Goal: Task Accomplishment & Management: Use online tool/utility

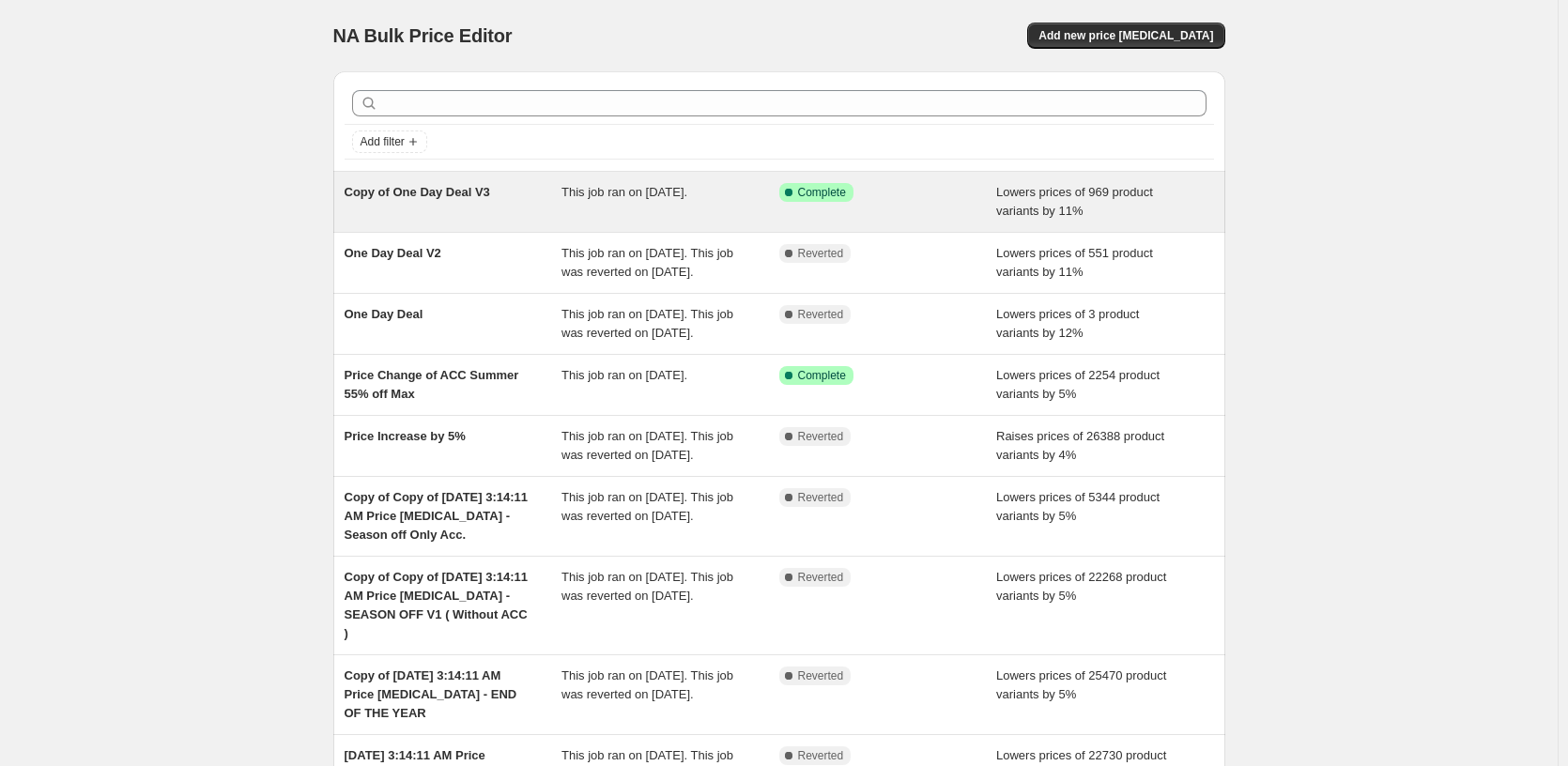
click at [948, 196] on div "Success Complete Complete" at bounding box center [874, 192] width 190 height 19
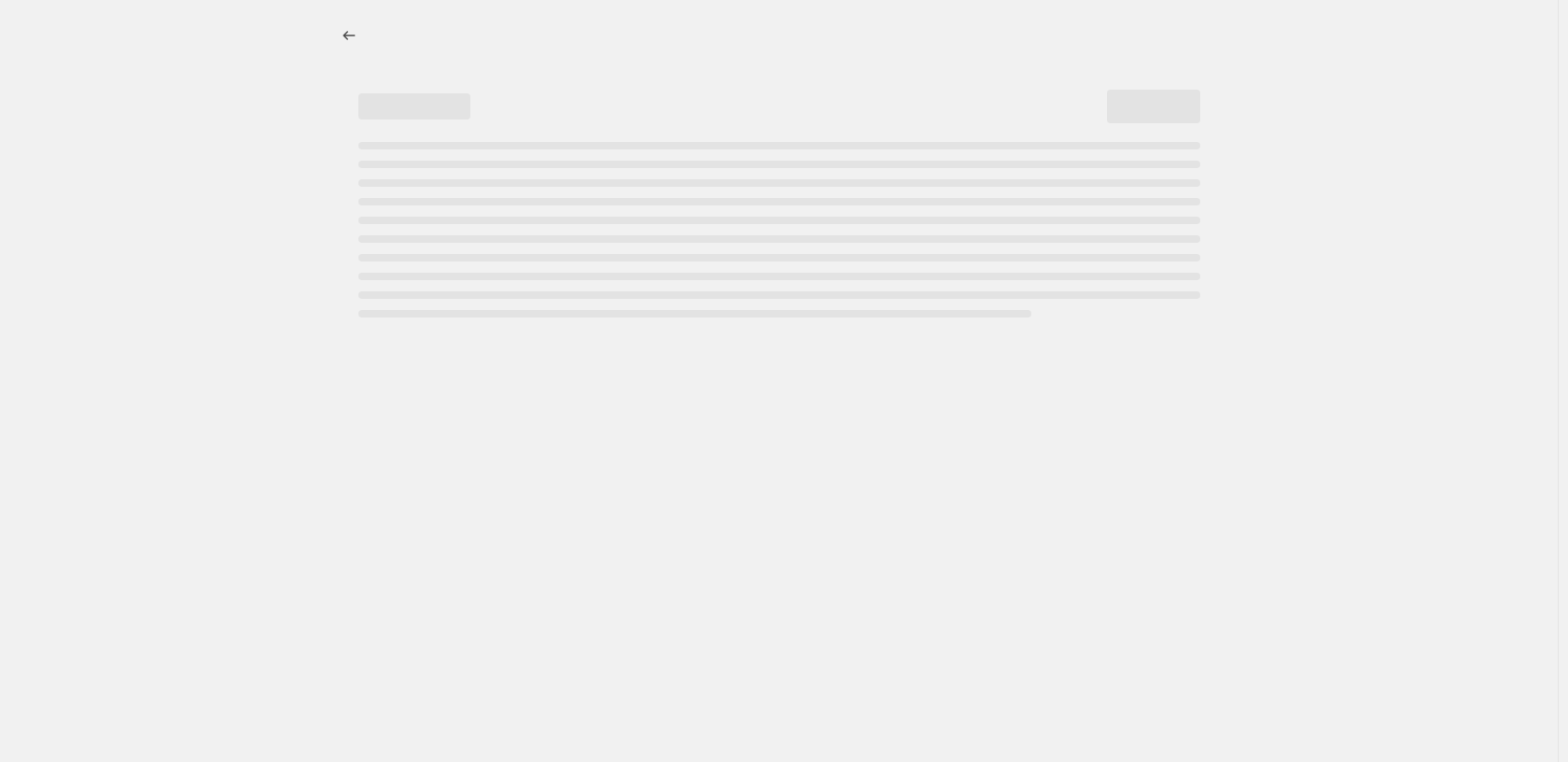
select select "percentage"
select select "pp"
select select "tag"
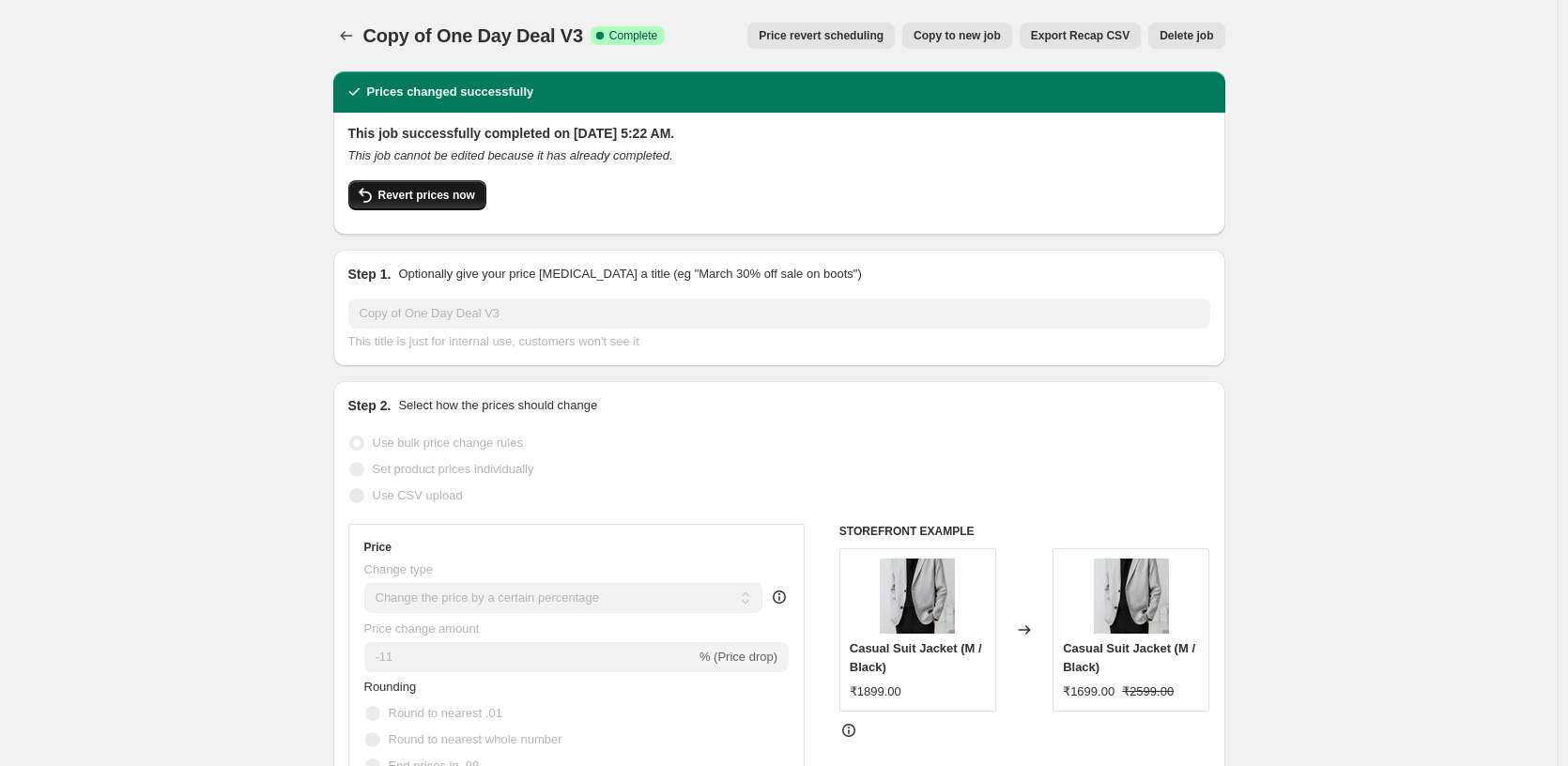
click at [426, 199] on span "Revert prices now" at bounding box center [426, 195] width 96 height 15
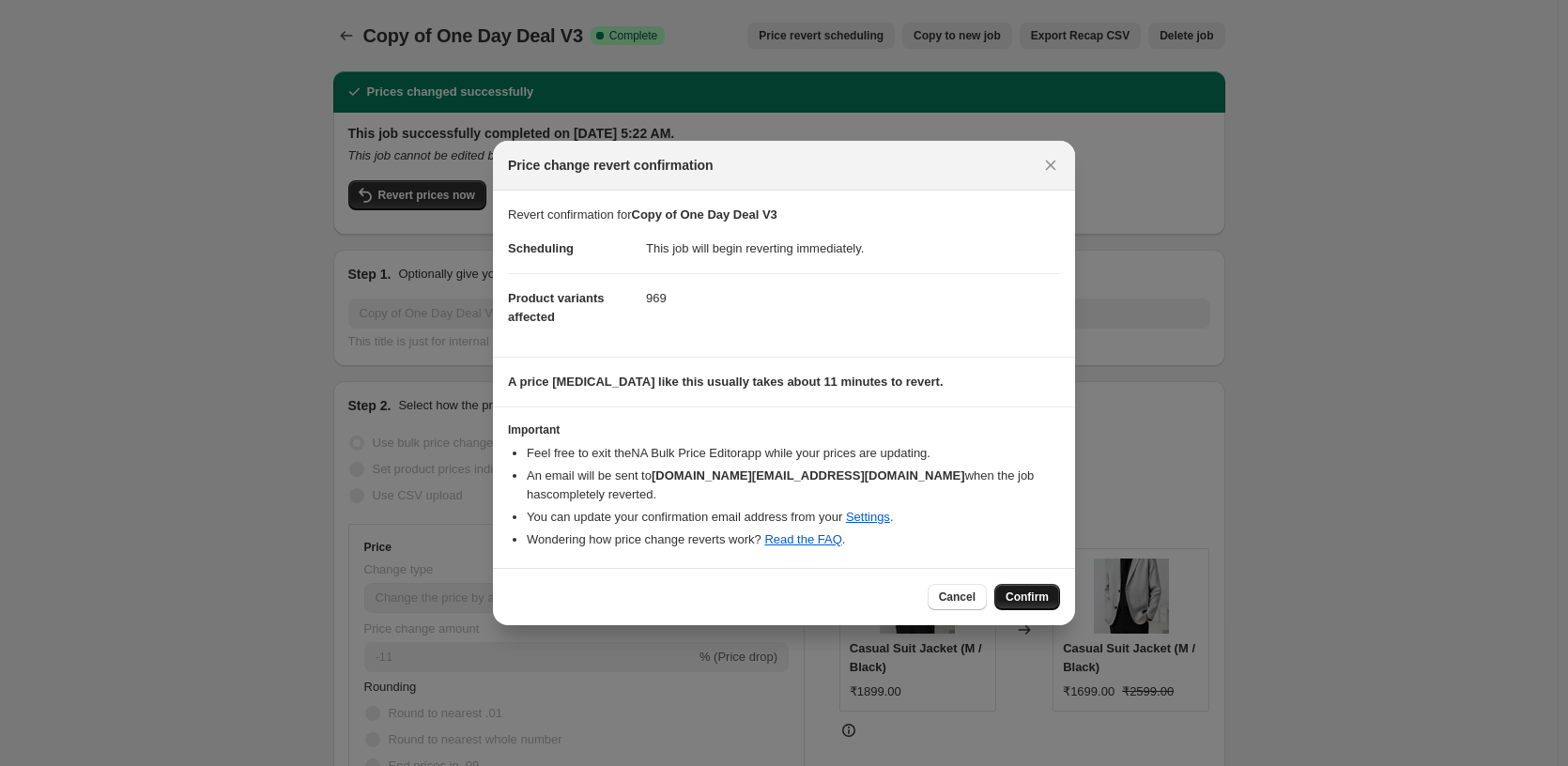
click at [1026, 597] on button "Confirm" at bounding box center [1027, 597] width 65 height 26
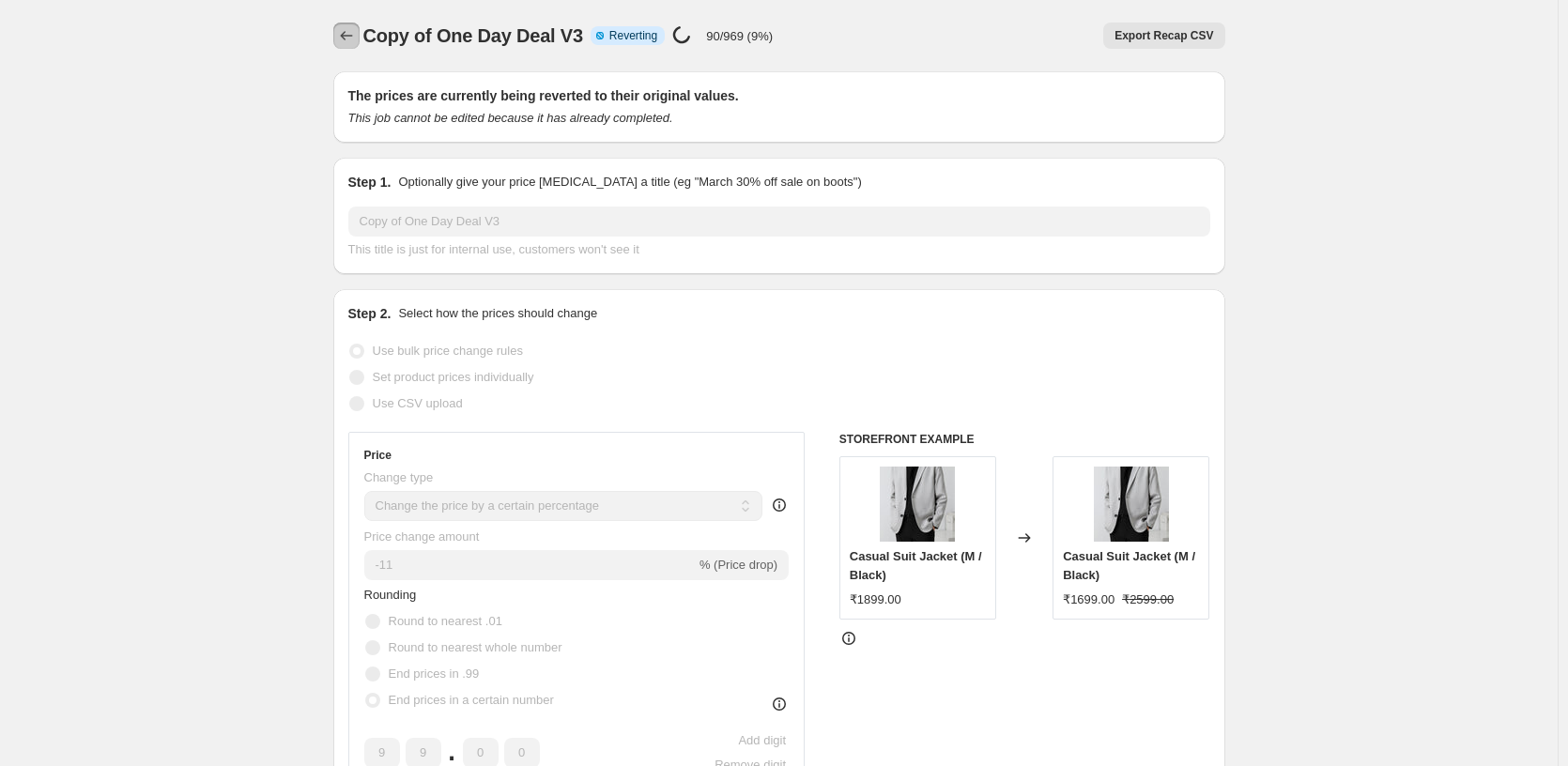
click at [347, 33] on icon "Price change jobs" at bounding box center [347, 36] width 19 height 19
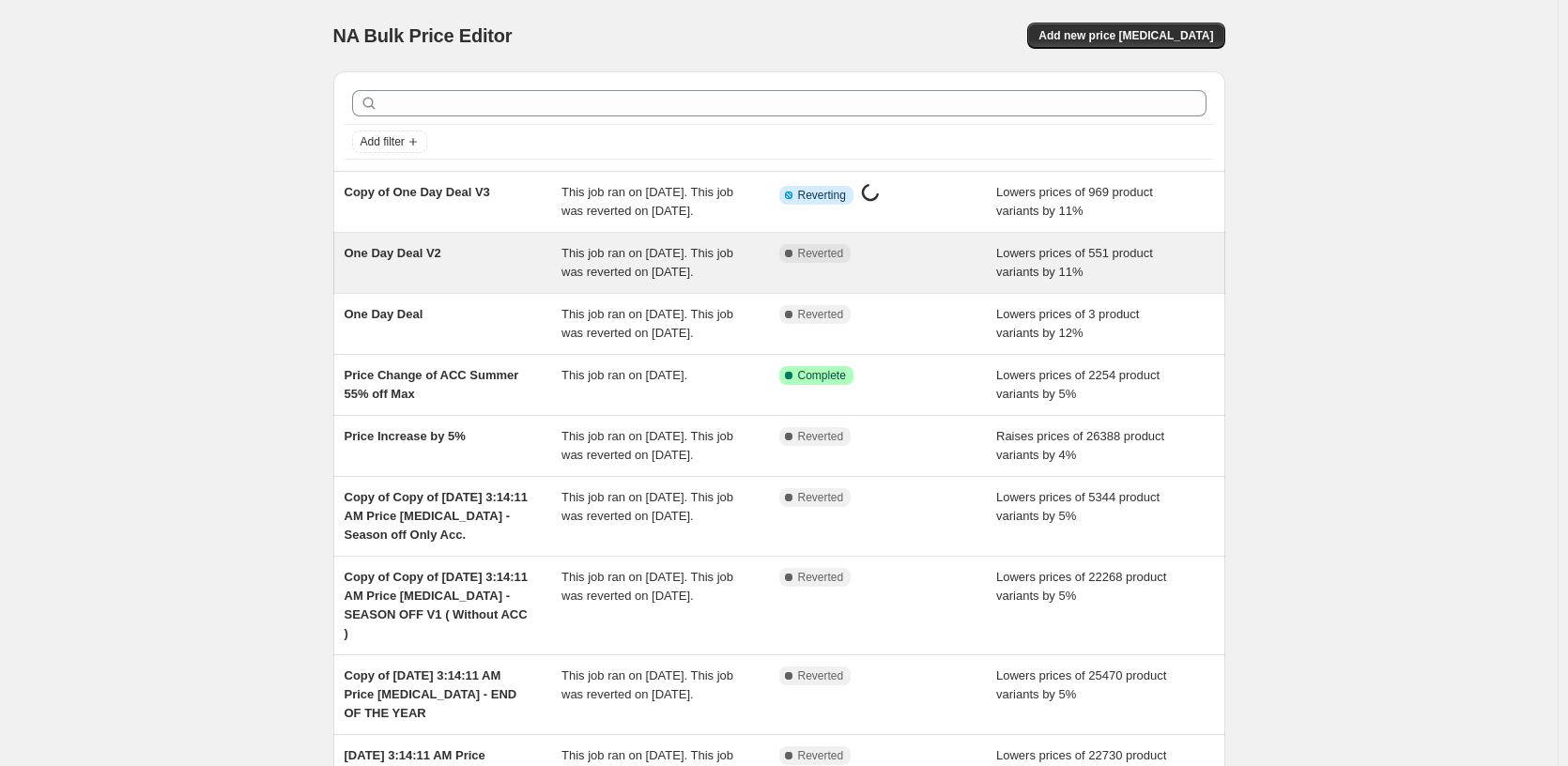
click at [732, 279] on div "This job ran on [DATE]. This job was reverted on [DATE]." at bounding box center [670, 263] width 218 height 38
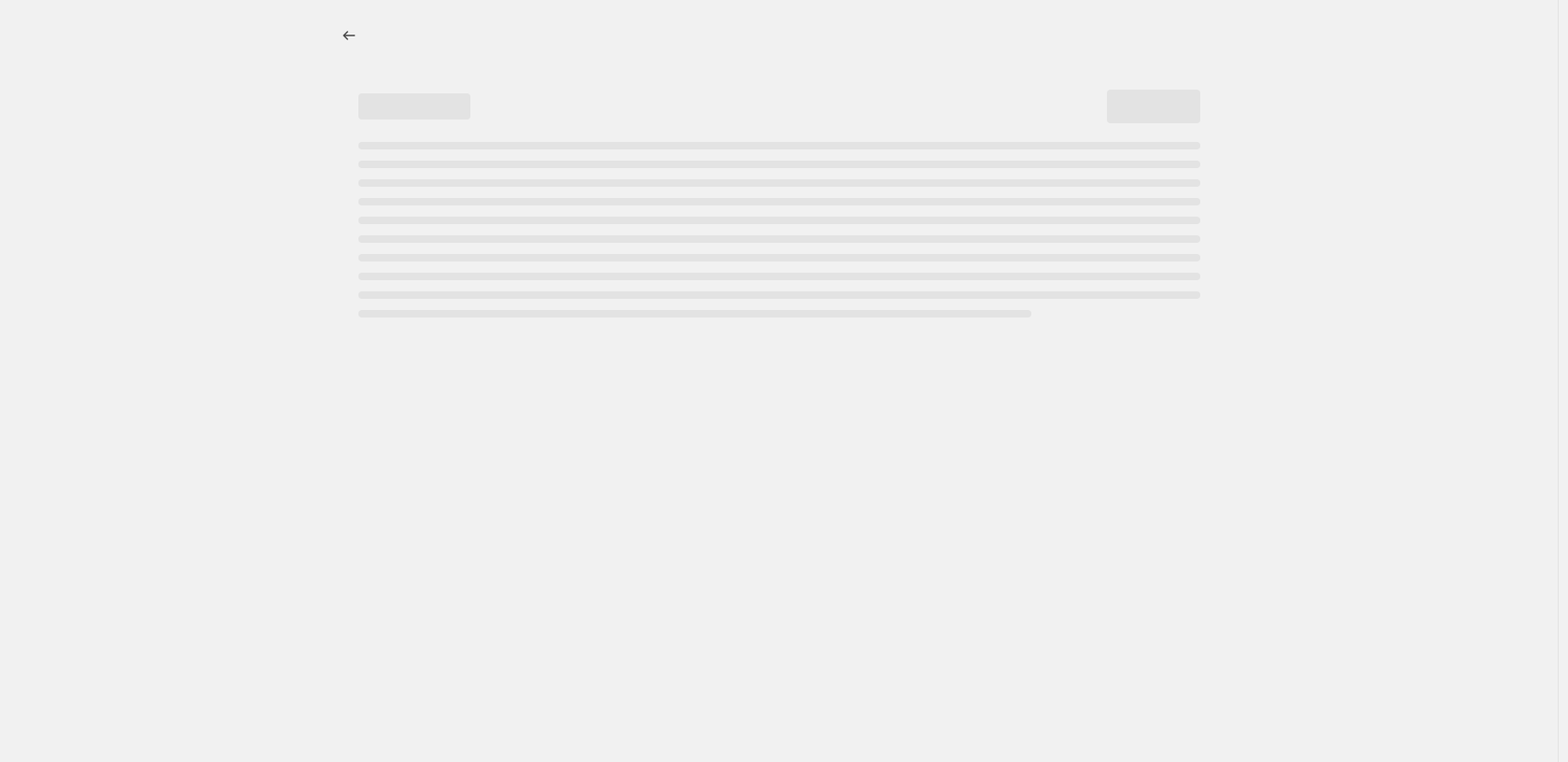
select select "percentage"
select select "pp"
select select "tag"
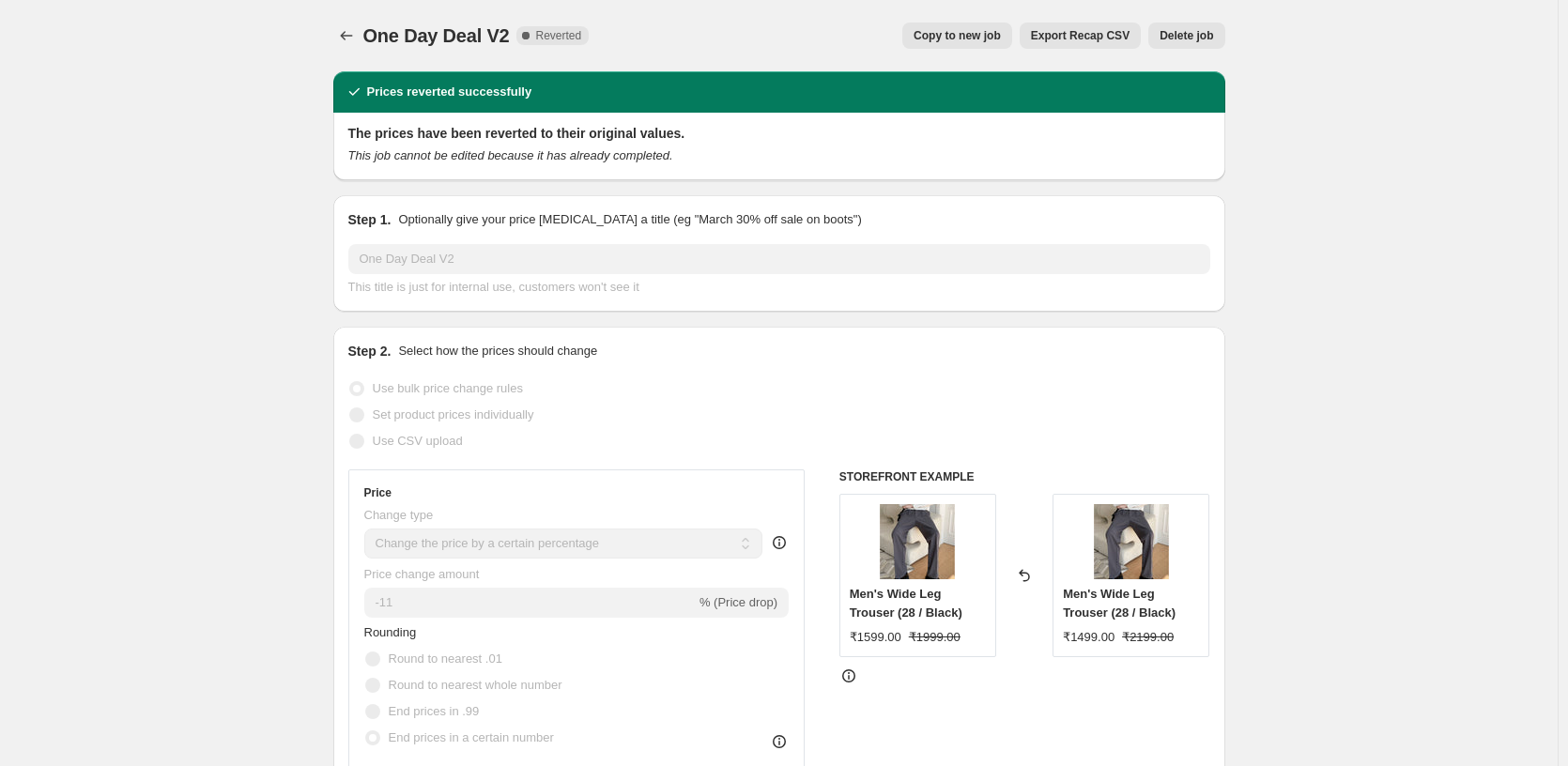
click at [778, 49] on div "One Day Deal V2. This page is ready One Day Deal V2 Complete Reverted Copy to n…" at bounding box center [779, 36] width 892 height 71
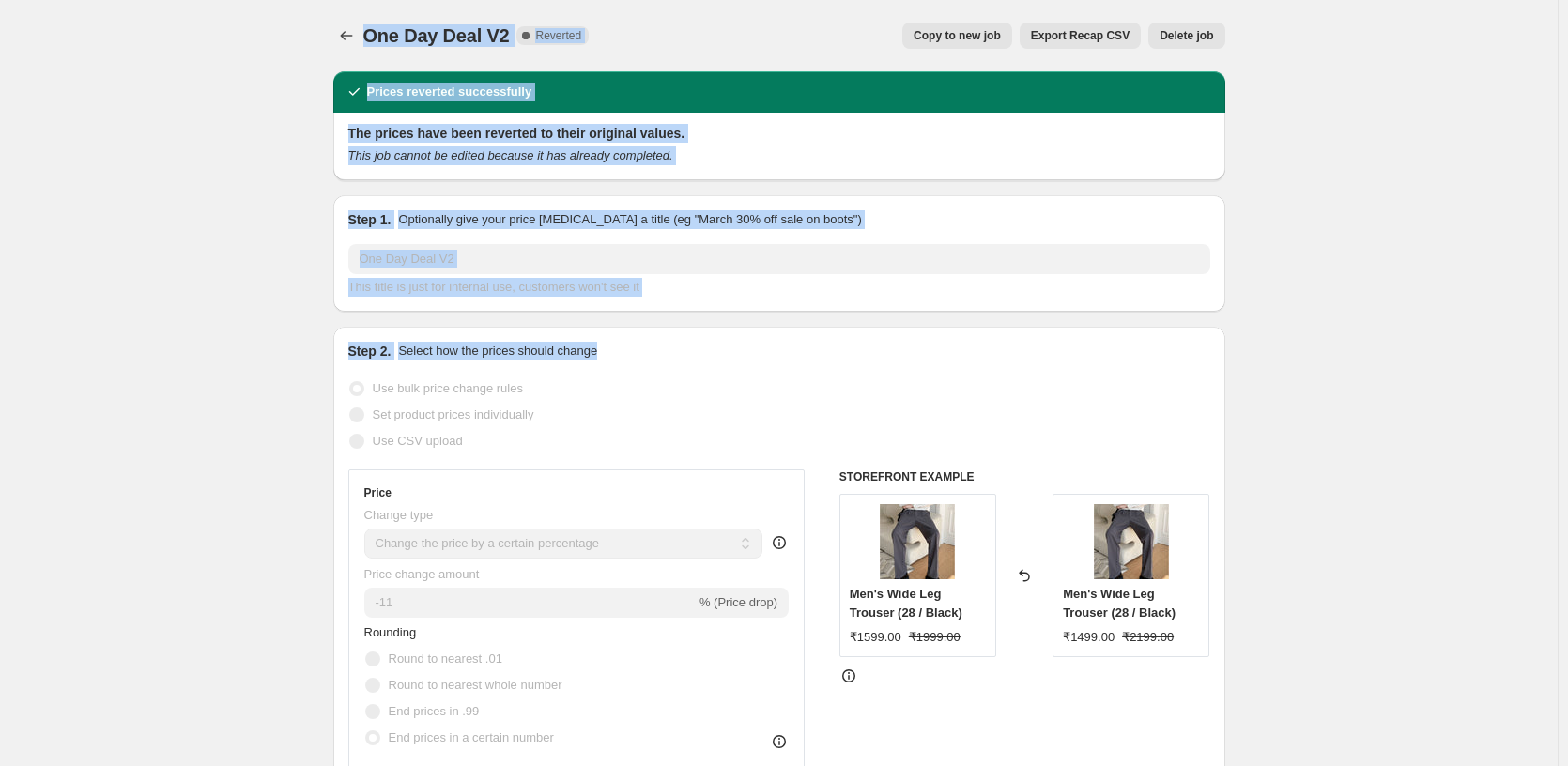
drag, startPoint x: 369, startPoint y: 13, endPoint x: 1247, endPoint y: 337, distance: 935.9
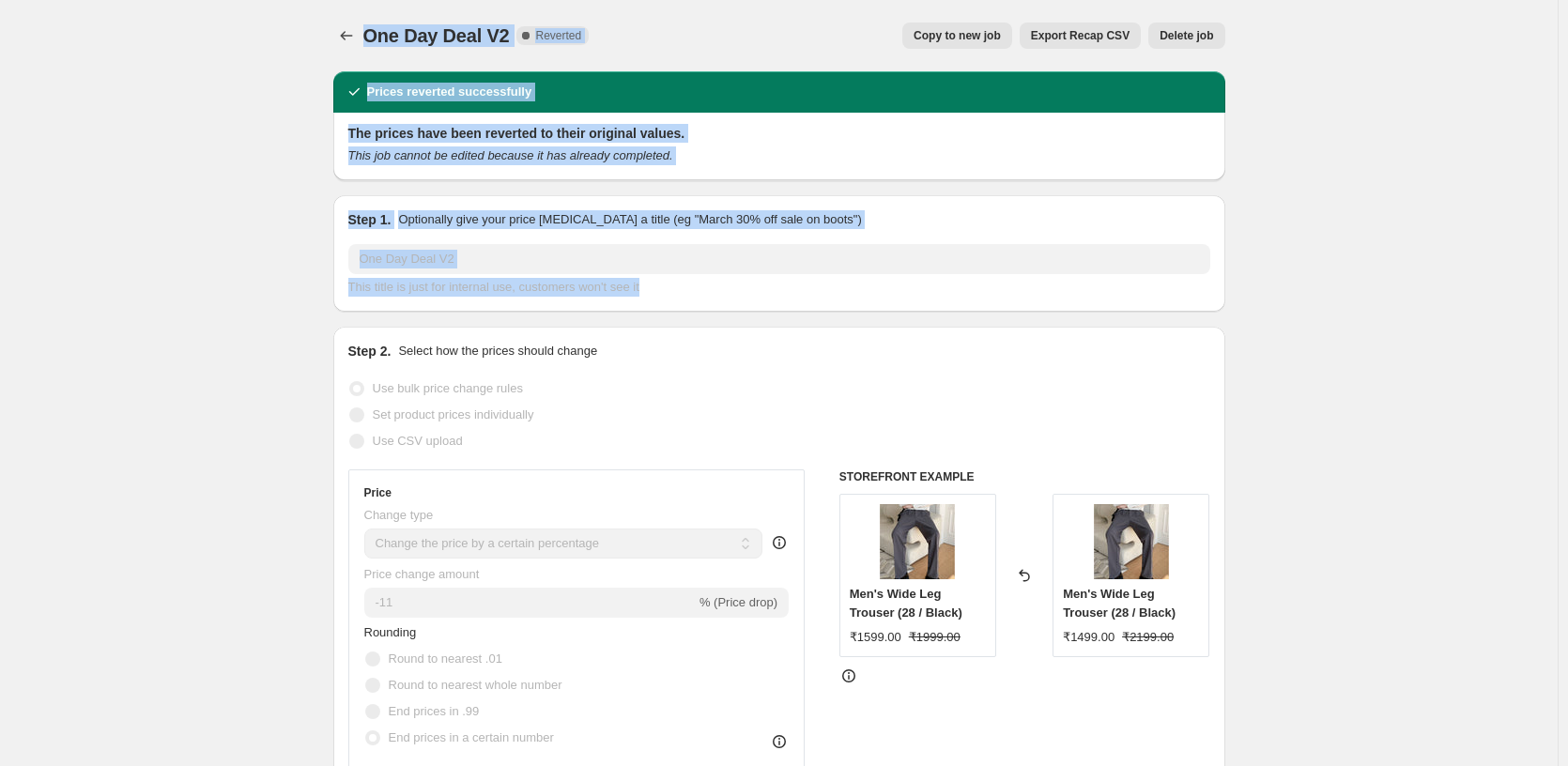
drag, startPoint x: 368, startPoint y: 8, endPoint x: 917, endPoint y: 306, distance: 624.7
click at [785, 299] on div "Step 1. Optionally give your price change job a title (eg "March 30% off sale o…" at bounding box center [779, 253] width 892 height 116
drag, startPoint x: 735, startPoint y: 288, endPoint x: 339, endPoint y: 133, distance: 425.3
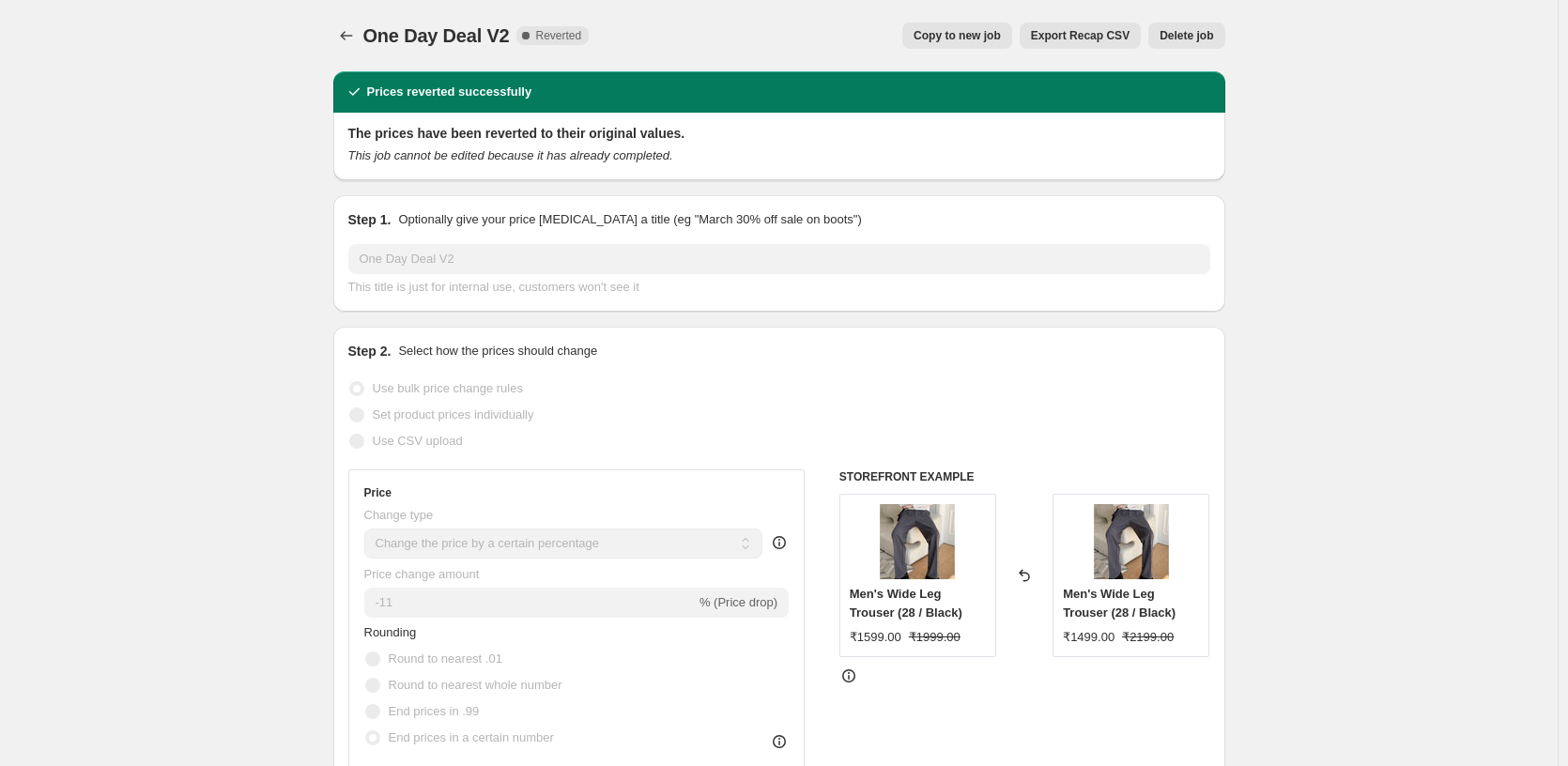
click at [352, 85] on icon at bounding box center [354, 92] width 19 height 19
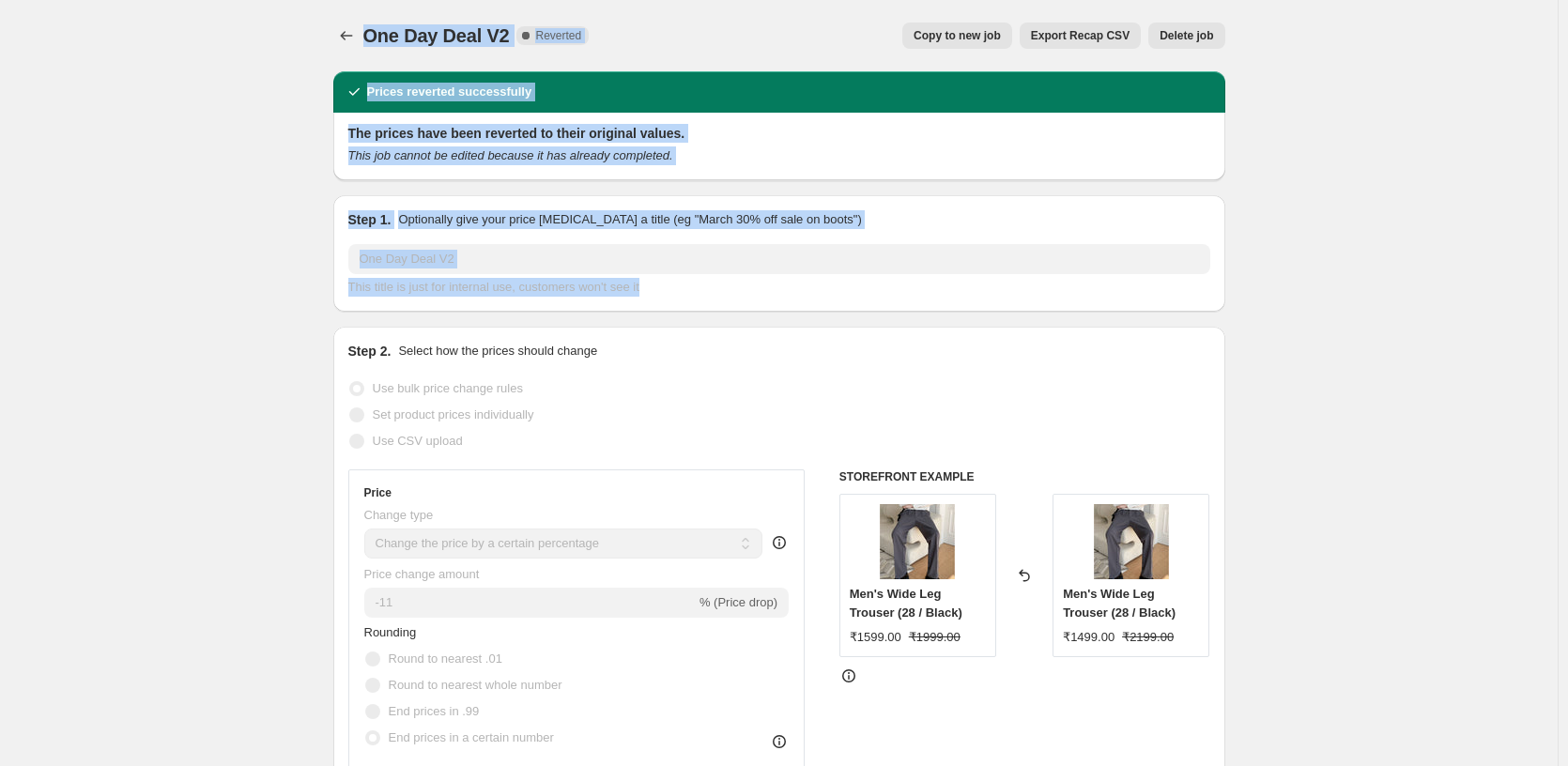
drag, startPoint x: 370, startPoint y: 8, endPoint x: 845, endPoint y: 274, distance: 544.4
click at [774, 294] on div "This title is just for internal use, customers won't see it" at bounding box center [779, 288] width 861 height 19
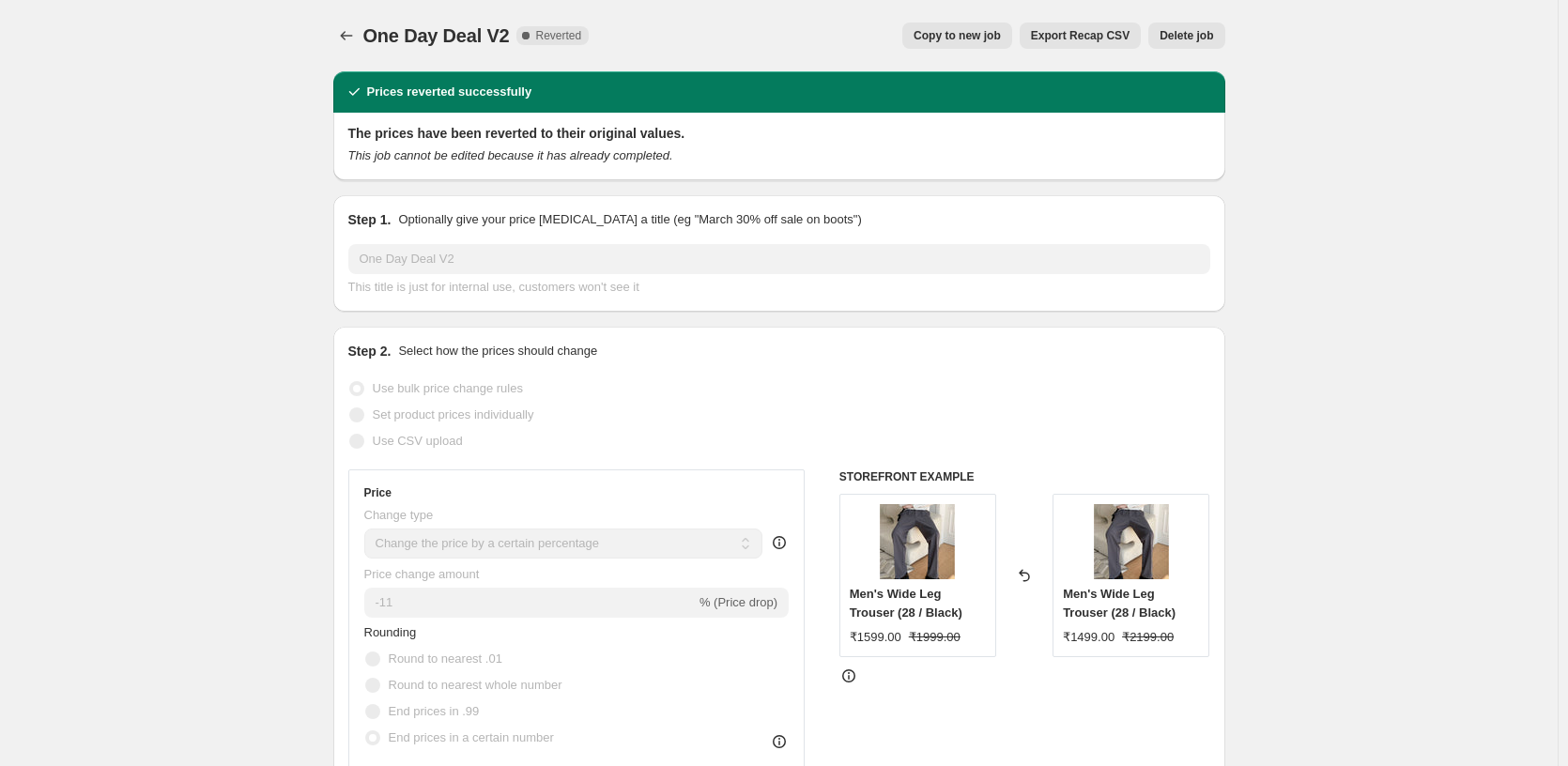
drag, startPoint x: 822, startPoint y: 292, endPoint x: 862, endPoint y: 270, distance: 45.7
click at [820, 294] on div "This title is just for internal use, customers won't see it" at bounding box center [779, 288] width 861 height 19
drag, startPoint x: 972, startPoint y: 38, endPoint x: 1020, endPoint y: 175, distance: 145.2
click at [942, 38] on span "Copy to new job" at bounding box center [957, 36] width 88 height 15
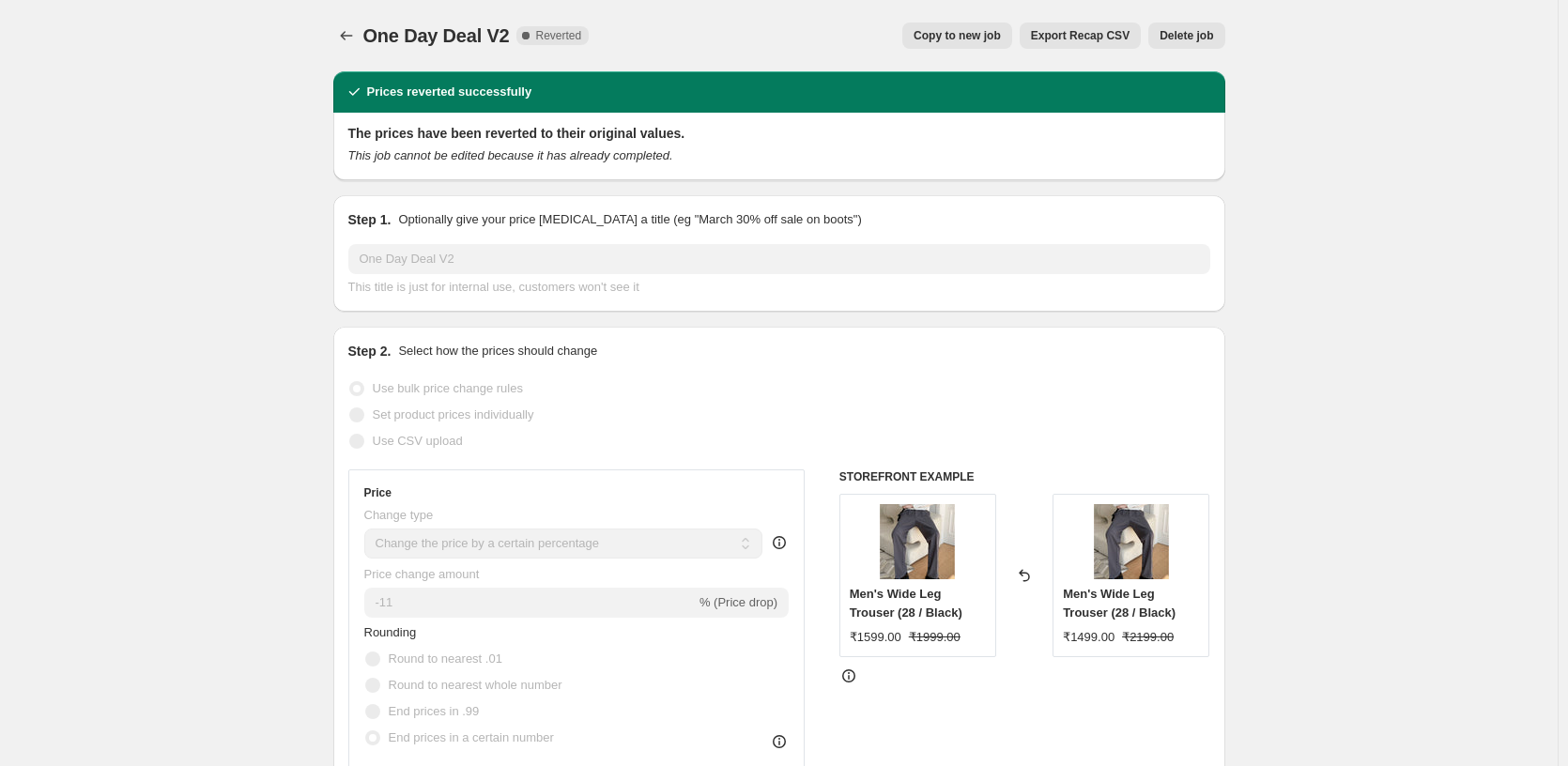
select select "percentage"
select select "pp"
select select "tag"
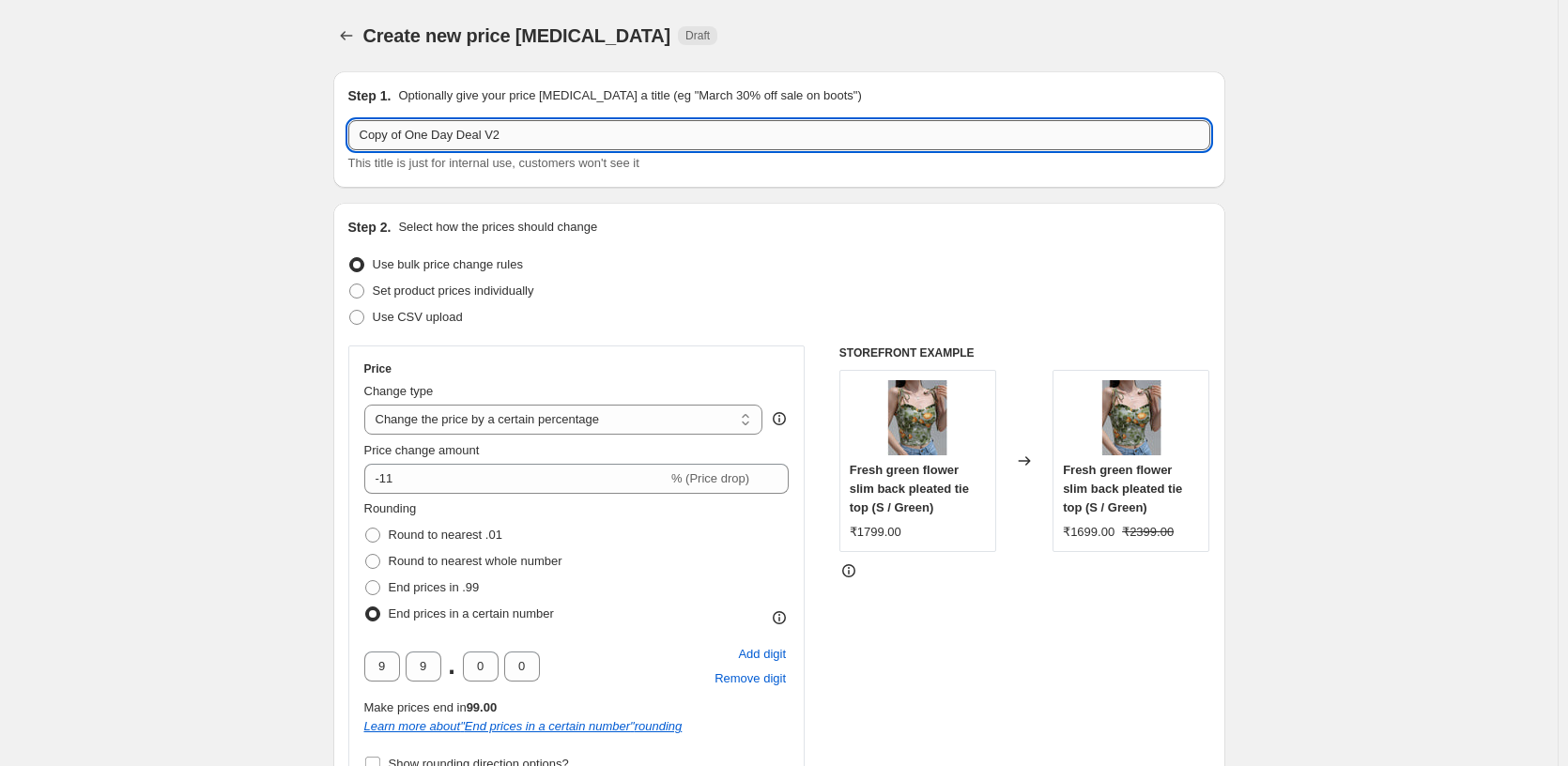
click at [550, 145] on input "Copy of One Day Deal V2" at bounding box center [779, 135] width 861 height 30
type input "Copy of One Day Deal V3"
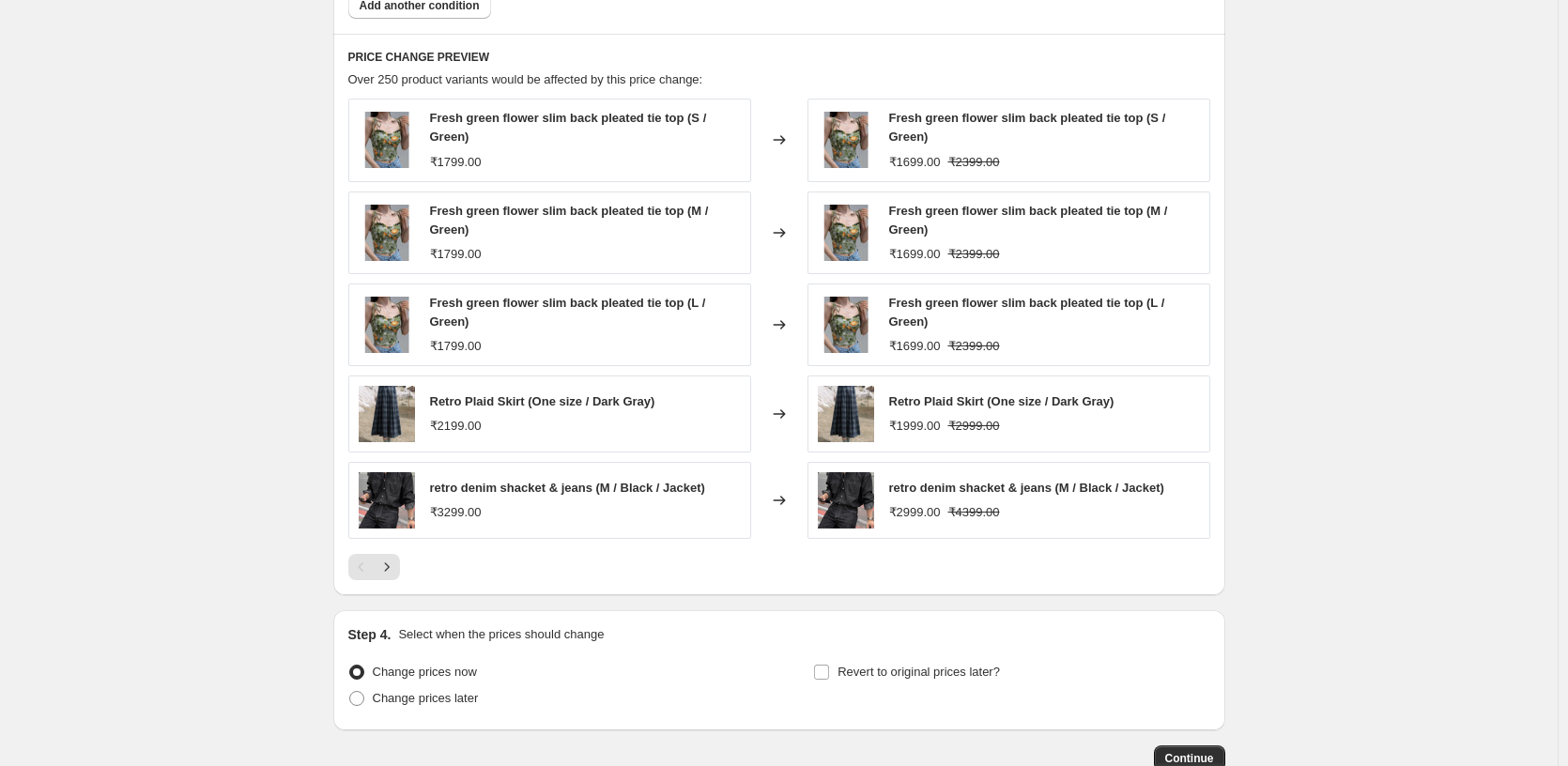
scroll to position [1815, 0]
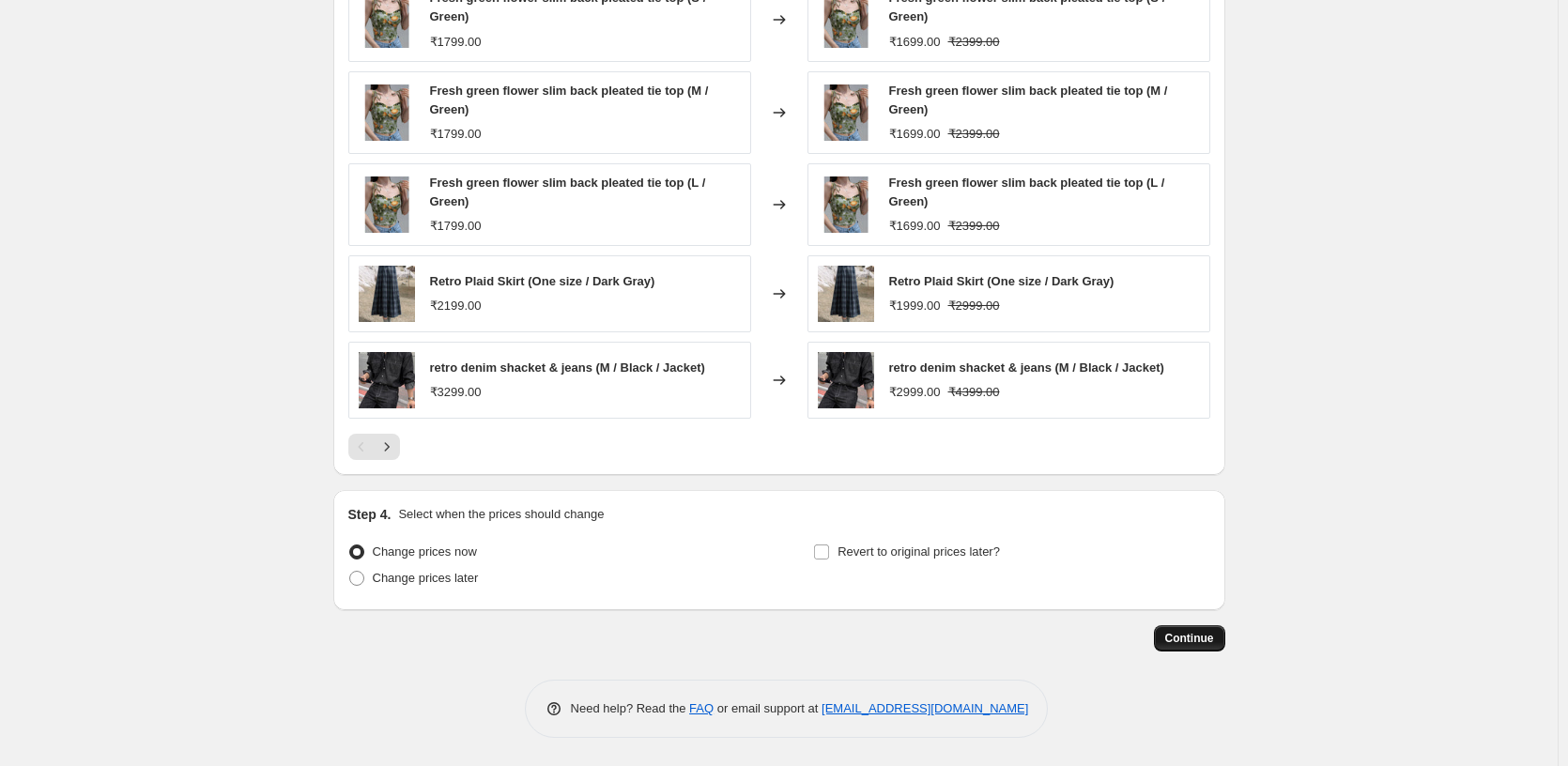
click at [1191, 644] on span "Continue" at bounding box center [1189, 638] width 49 height 15
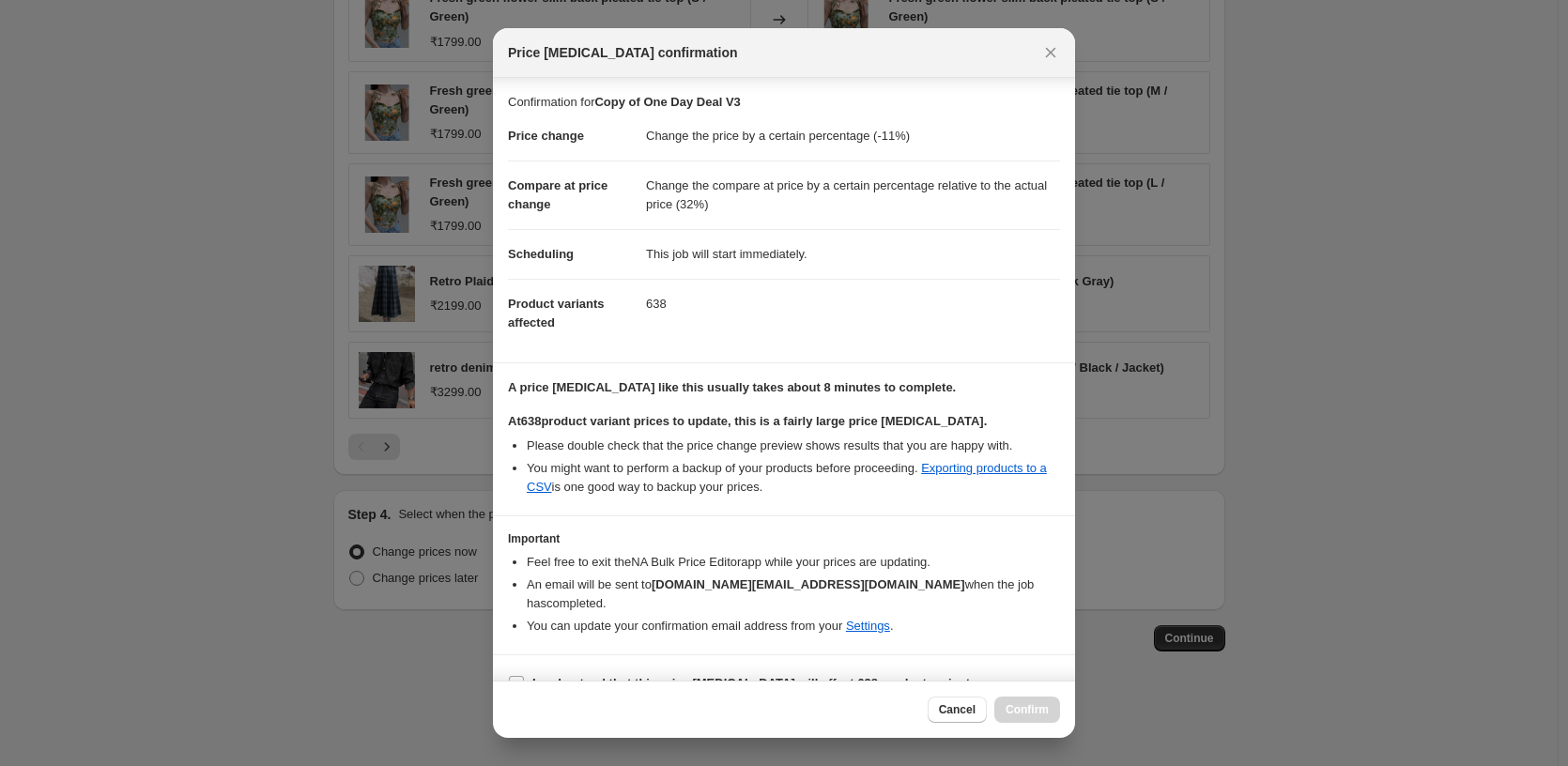
scroll to position [31, 0]
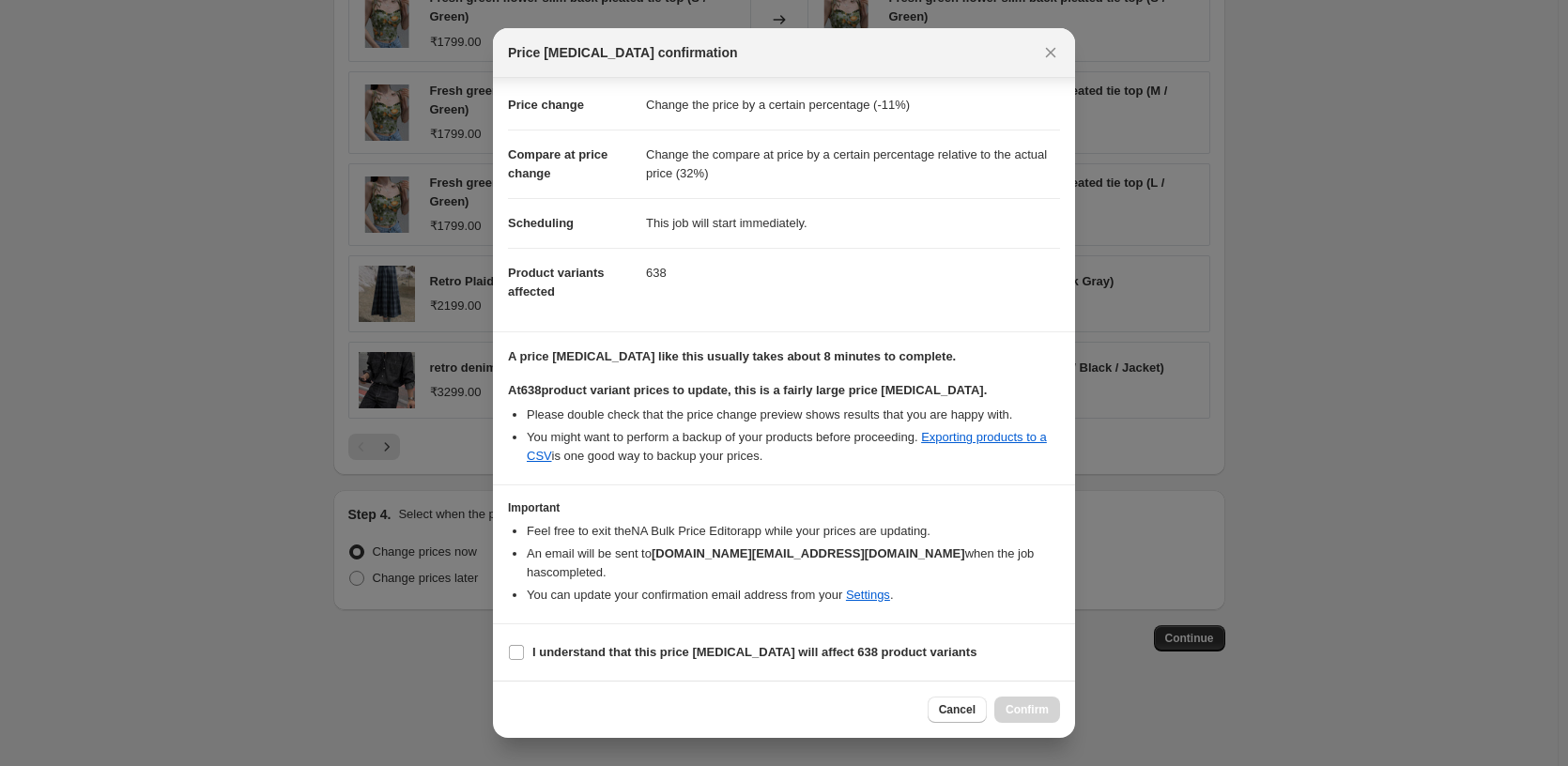
click at [527, 666] on section "I understand that this price change job will affect 638 product variants" at bounding box center [784, 652] width 582 height 57
click at [534, 655] on b "I understand that this price change job will affect 638 product variants" at bounding box center [754, 651] width 444 height 14
click at [524, 655] on input "I understand that this price change job will affect 638 product variants" at bounding box center [517, 652] width 15 height 15
checkbox input "true"
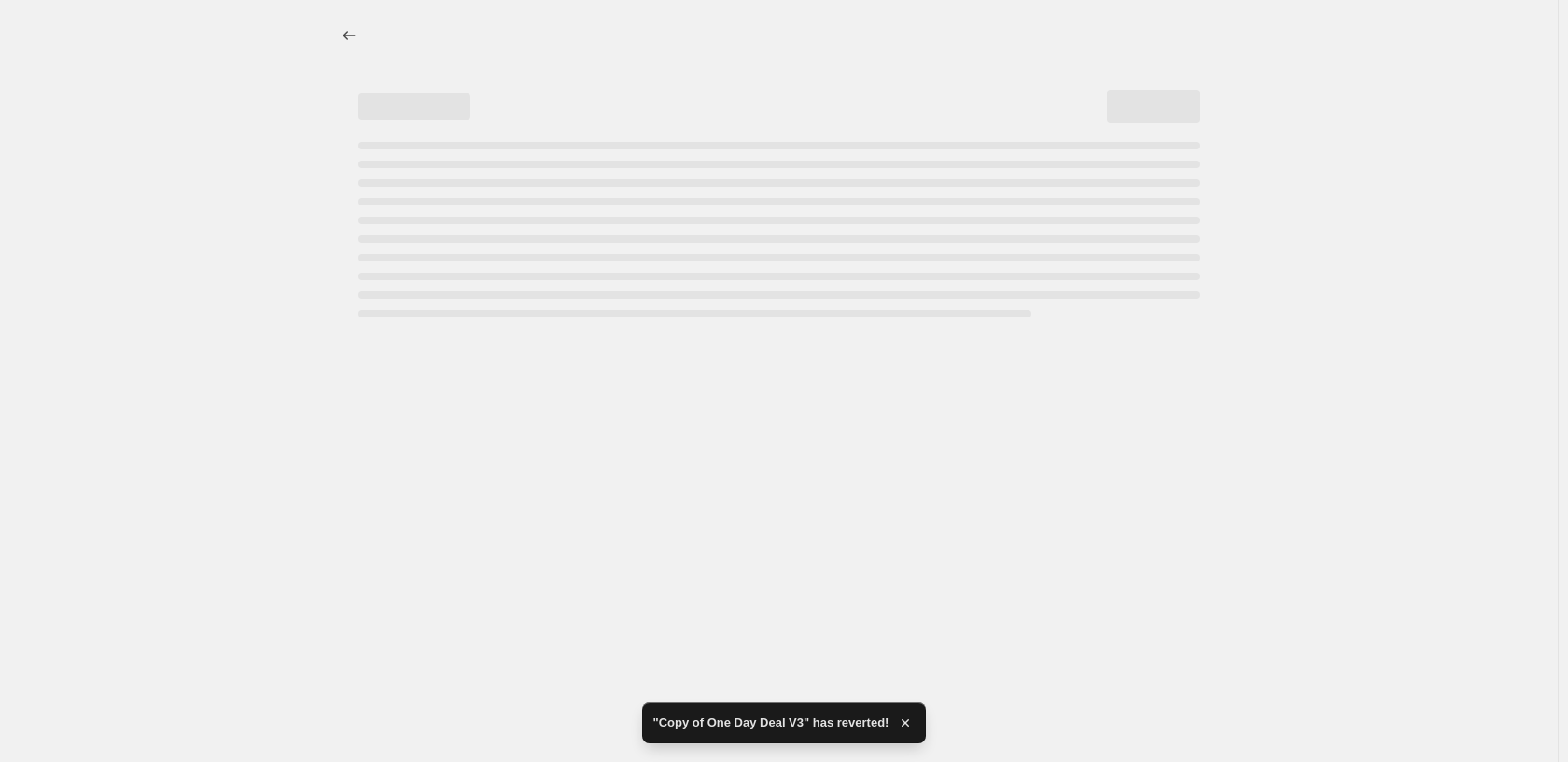
select select "percentage"
select select "pp"
select select "tag"
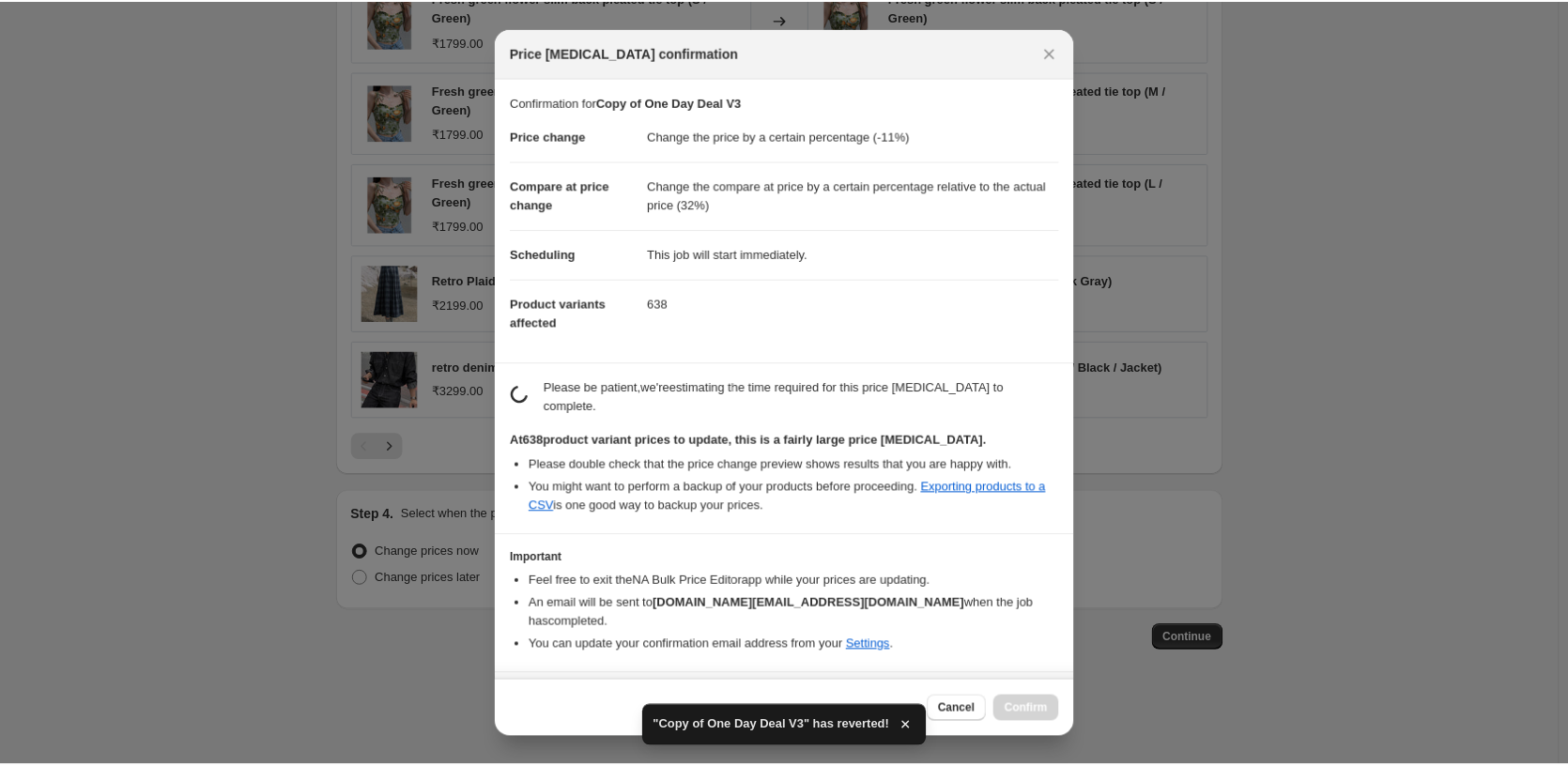
scroll to position [0, 0]
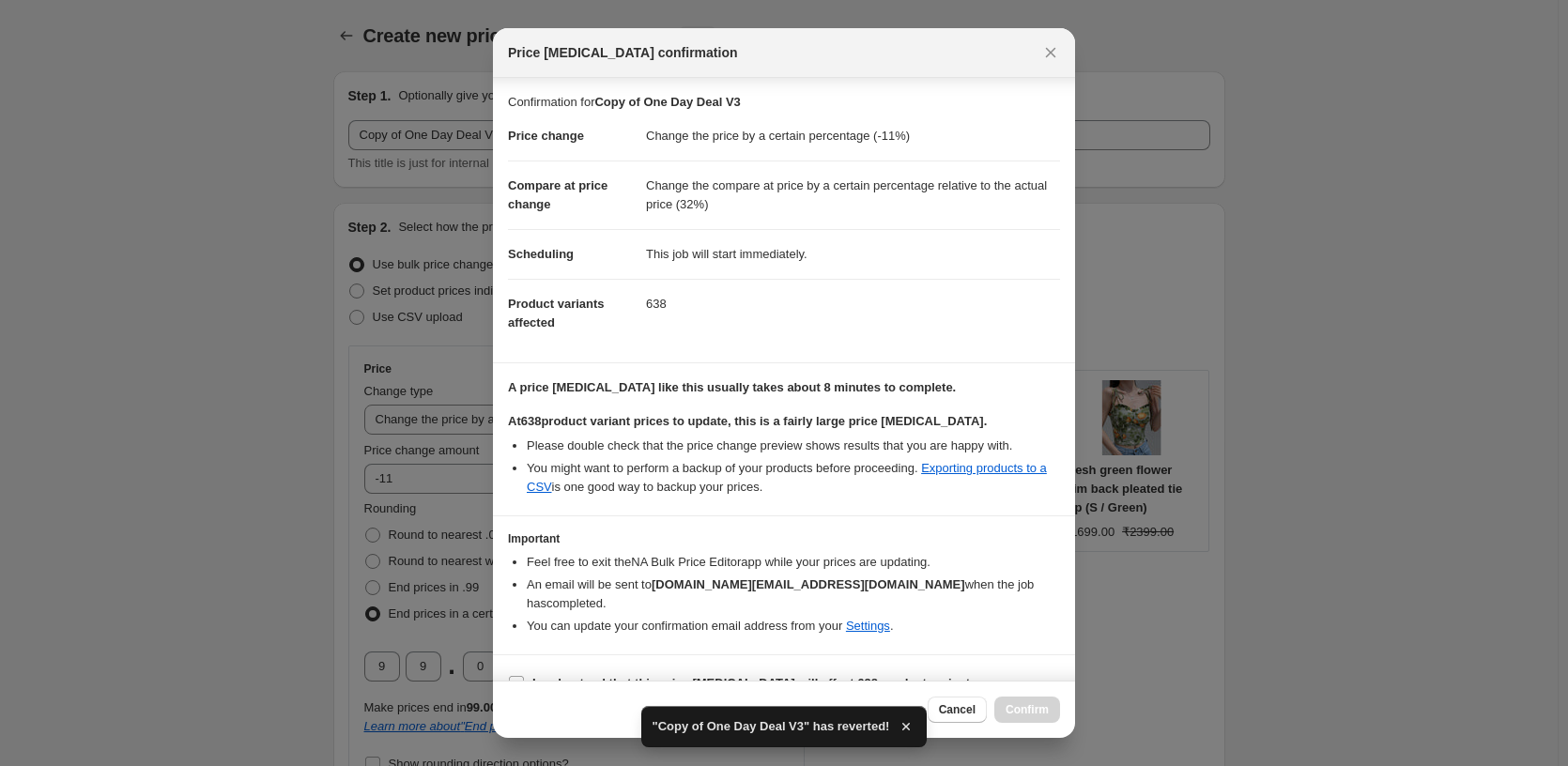
scroll to position [31, 0]
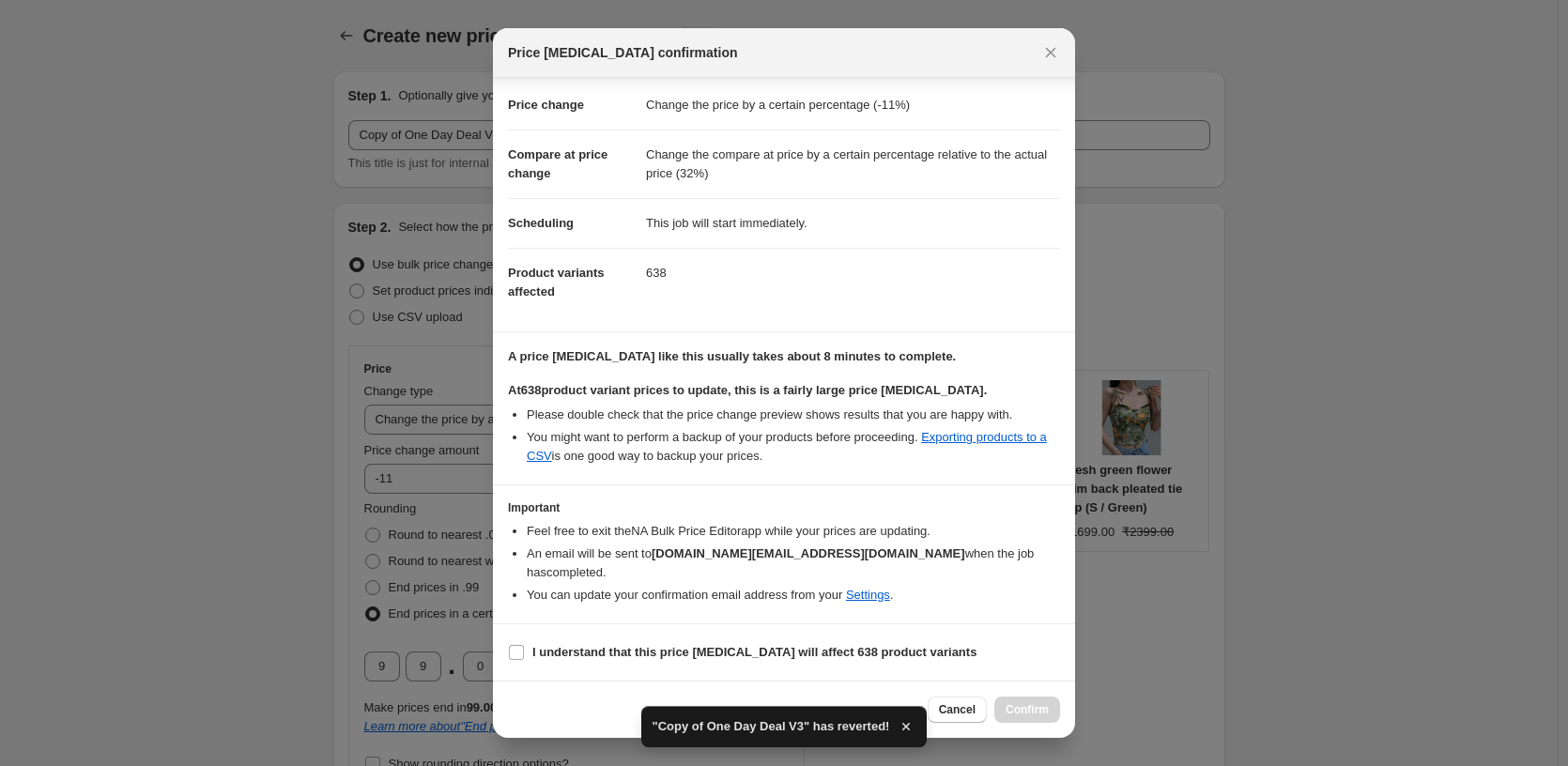
click at [567, 633] on section "I understand that this price change job will affect 638 product variants" at bounding box center [784, 652] width 582 height 57
click at [553, 640] on label "I understand that this price change job will affect 638 product variants" at bounding box center [742, 651] width 469 height 26
click at [524, 645] on input "I understand that this price change job will affect 638 product variants" at bounding box center [517, 652] width 15 height 15
checkbox input "true"
click at [1045, 713] on span "Confirm" at bounding box center [1027, 710] width 43 height 15
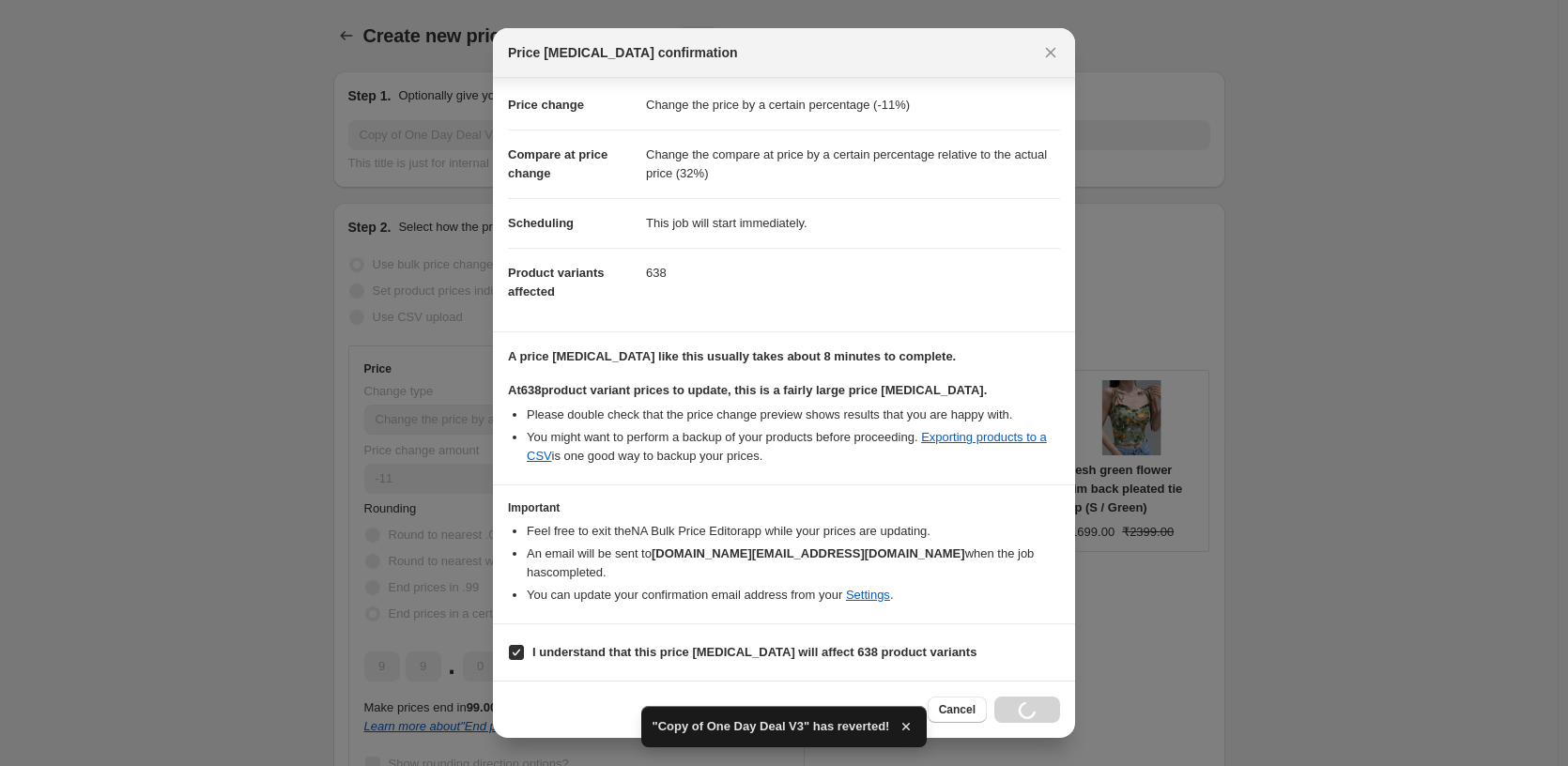
click at [1045, 713] on div "Cancel Loading Confirm" at bounding box center [994, 709] width 133 height 26
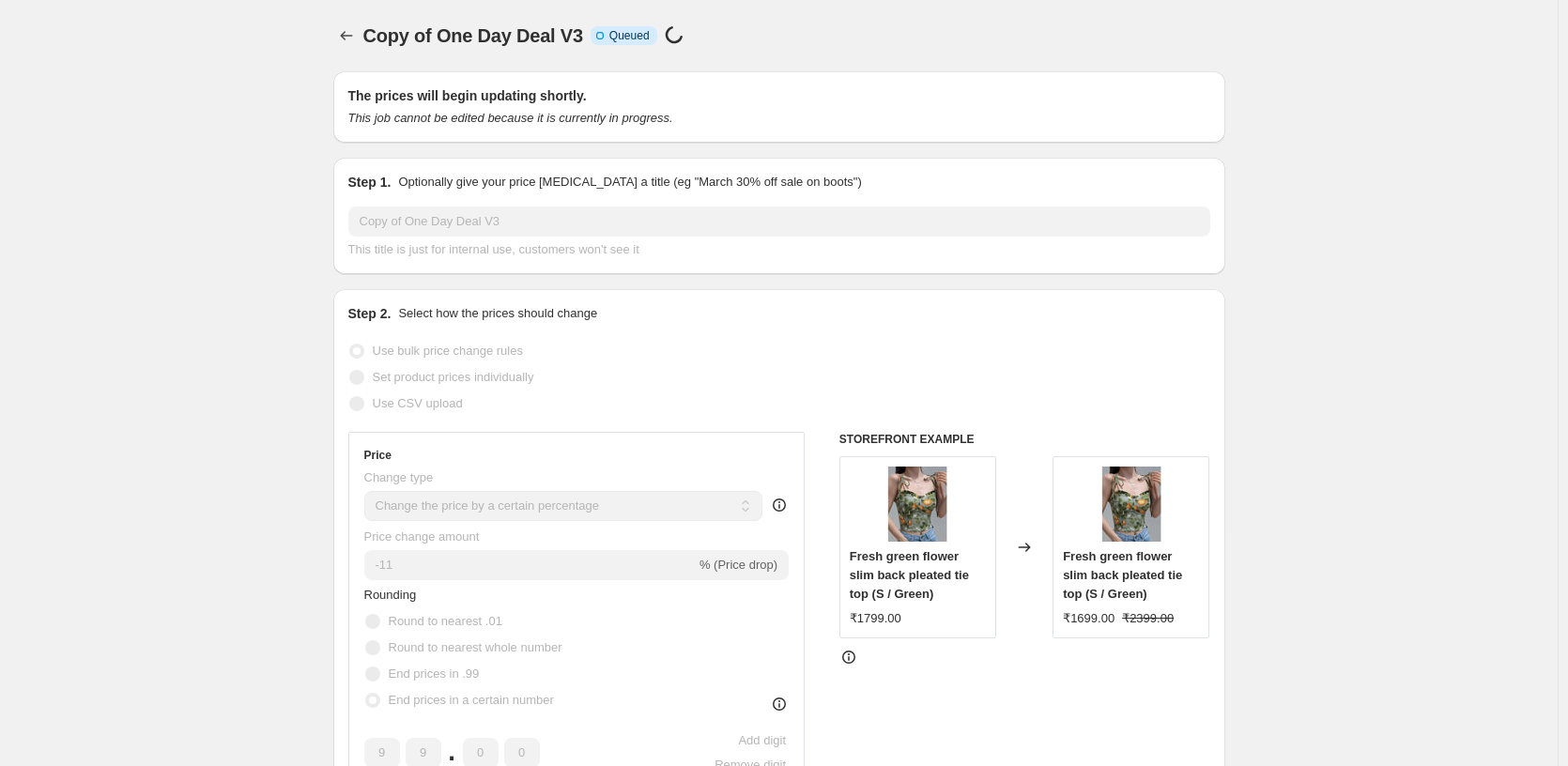
click at [806, 30] on div "Copy of One Day Deal V3 Info Incomplete Queued Price change job in progress..." at bounding box center [656, 35] width 588 height 26
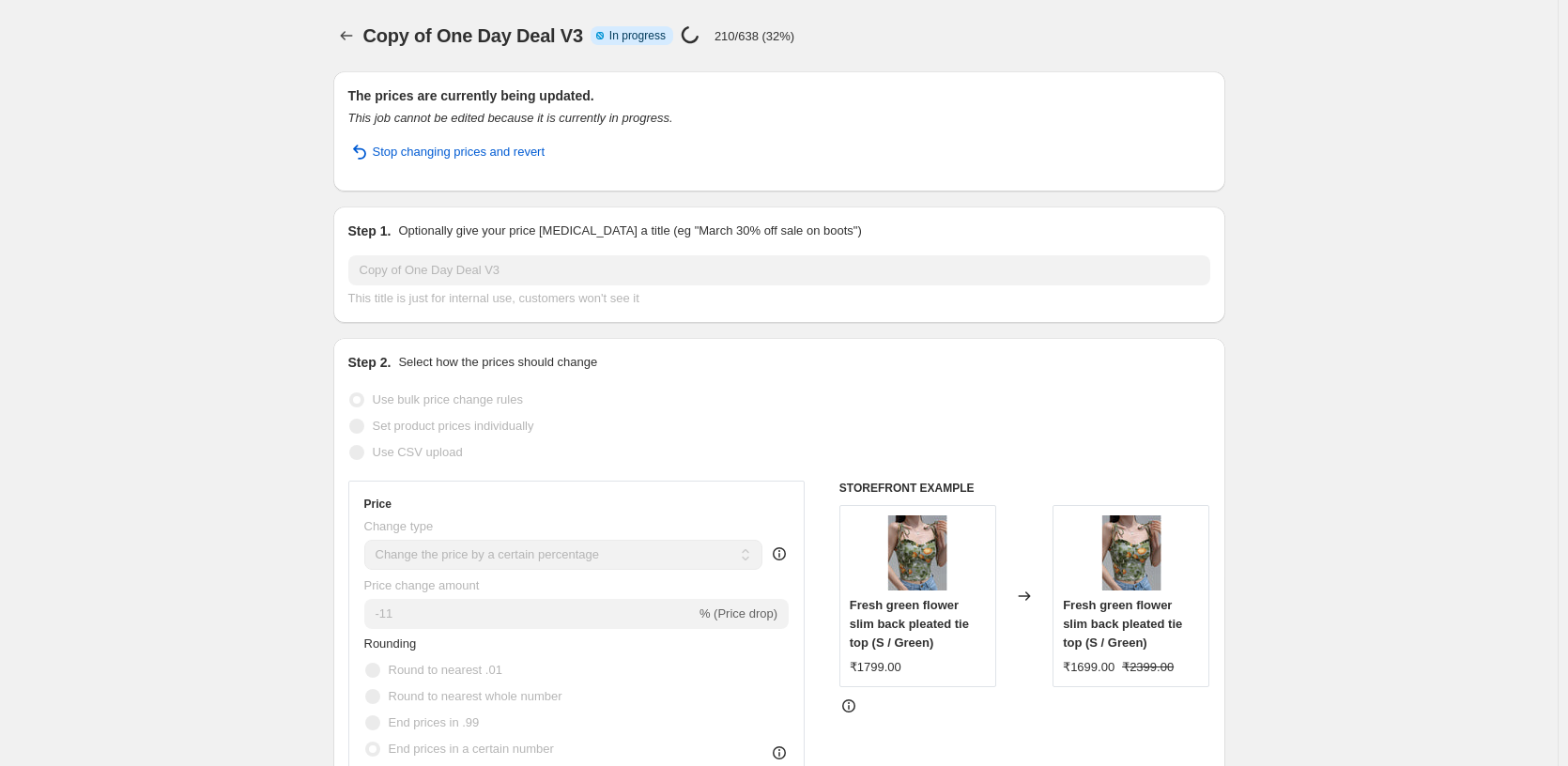
click at [345, 35] on icon "Price change jobs" at bounding box center [347, 36] width 19 height 19
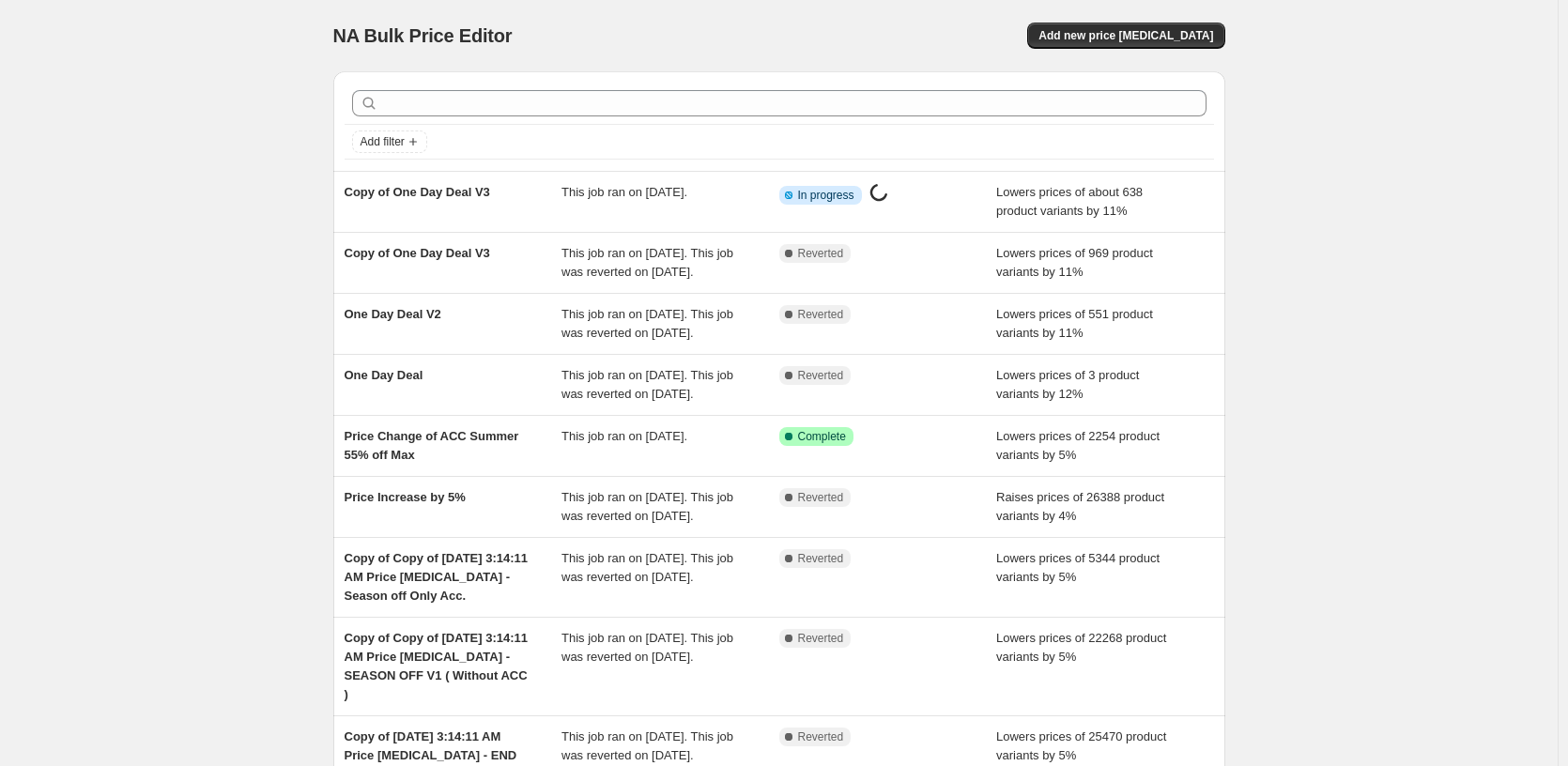
click at [280, 140] on div "NA Bulk Price Editor. This page is ready NA Bulk Price Editor Add new price cha…" at bounding box center [779, 530] width 1557 height 1060
click at [1400, 332] on div "NA Bulk Price Editor. This page is ready NA Bulk Price Editor Add new price cha…" at bounding box center [779, 530] width 1557 height 1060
click at [254, 86] on div "NA Bulk Price Editor. This page is ready NA Bulk Price Editor Add new price cha…" at bounding box center [779, 530] width 1557 height 1060
drag, startPoint x: 254, startPoint y: 86, endPoint x: 241, endPoint y: 89, distance: 13.3
click at [254, 86] on div "NA Bulk Price Editor. This page is ready NA Bulk Price Editor Add new price cha…" at bounding box center [779, 530] width 1557 height 1060
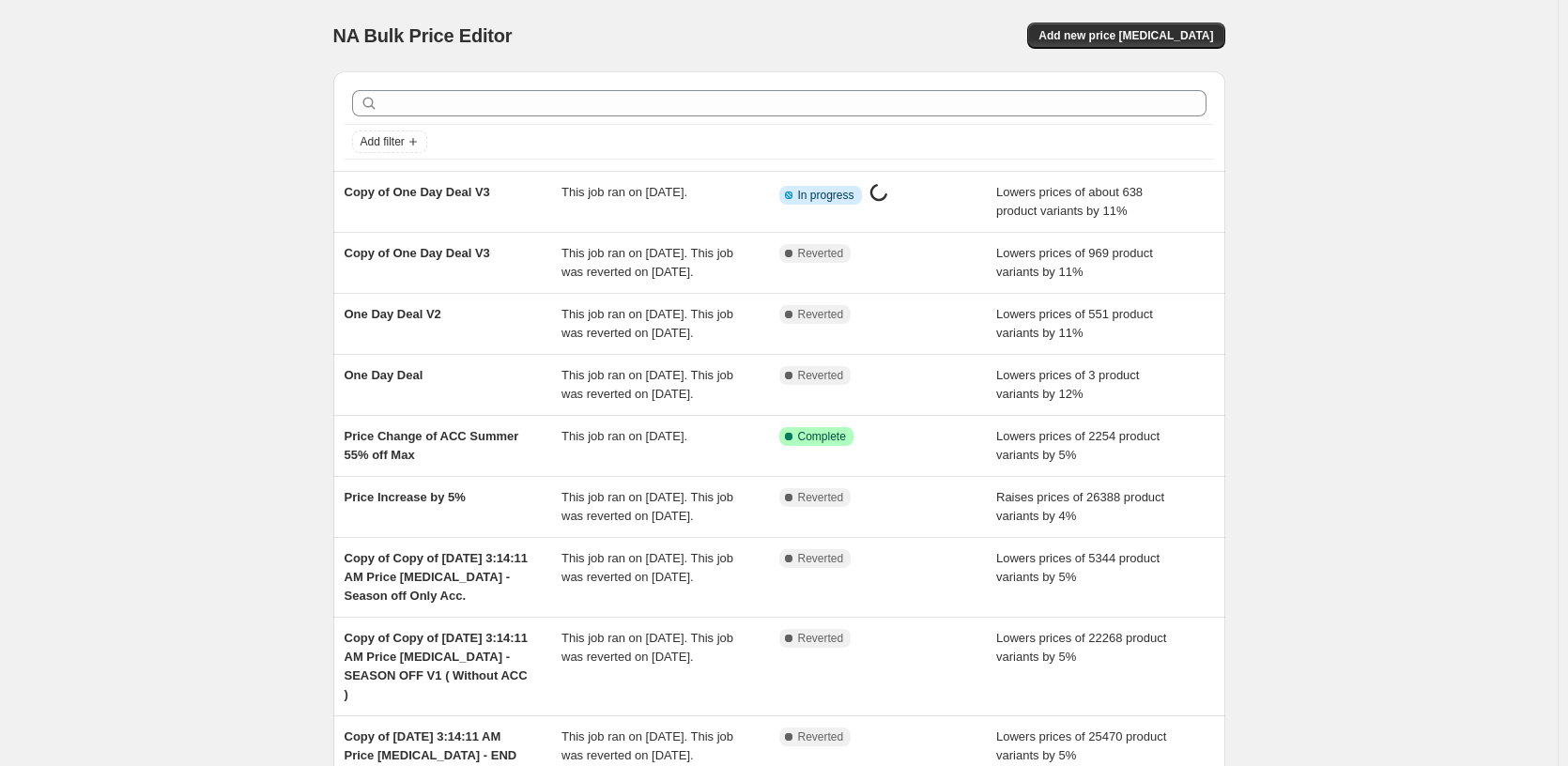
click at [310, 100] on div "NA Bulk Price Editor. This page is ready NA Bulk Price Editor Add new price cha…" at bounding box center [779, 530] width 1557 height 1060
click at [211, 86] on div "NA Bulk Price Editor. This page is ready NA Bulk Price Editor Add new price [ME…" at bounding box center [774, 530] width 1548 height 1060
